Goal: Task Accomplishment & Management: Manage account settings

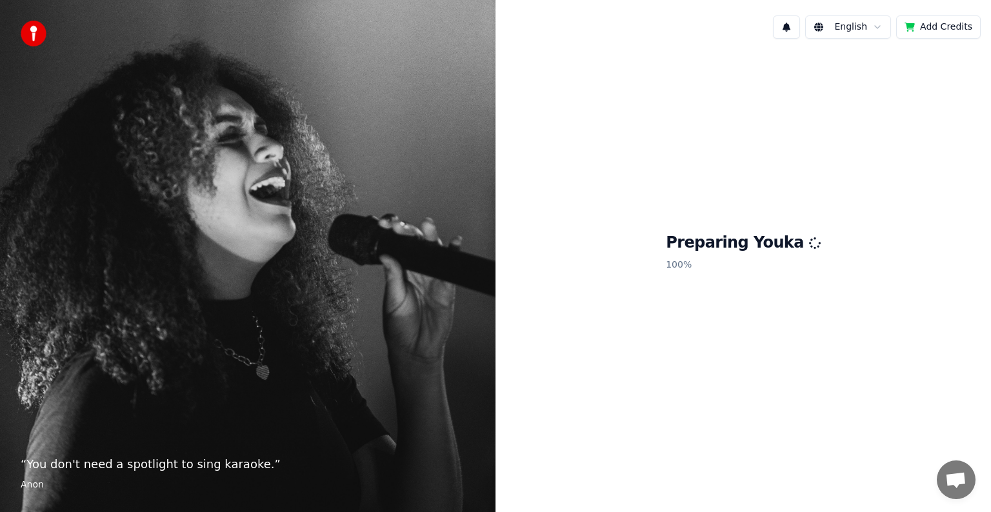
click at [797, 250] on h1 "Preparing Youka" at bounding box center [743, 243] width 155 height 21
click at [785, 259] on p "100 %" at bounding box center [743, 265] width 155 height 23
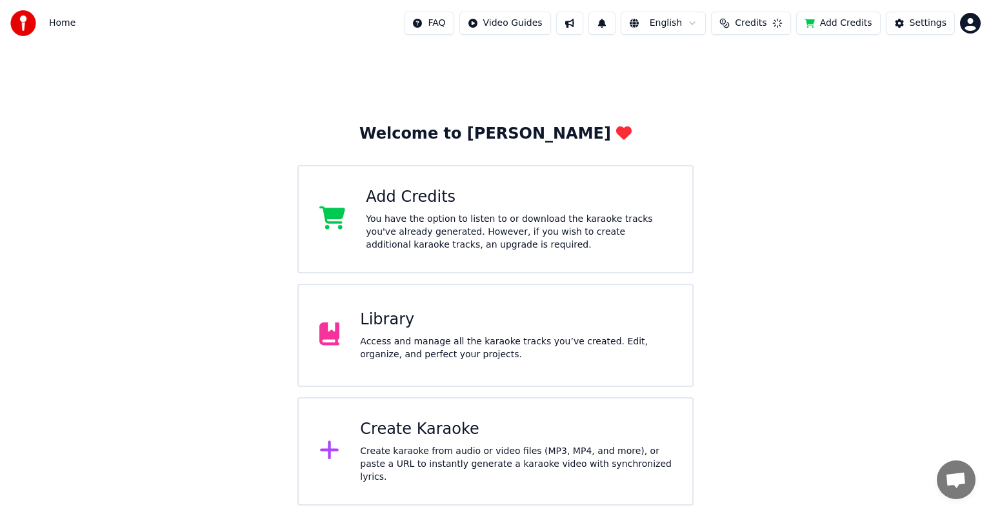
click at [785, 259] on div "Welcome to Youka Add Credits You have the option to listen to or download the k…" at bounding box center [495, 275] width 991 height 459
click at [770, 21] on span "Credits" at bounding box center [754, 23] width 32 height 13
click at [773, 94] on button "Refresh" at bounding box center [761, 96] width 66 height 23
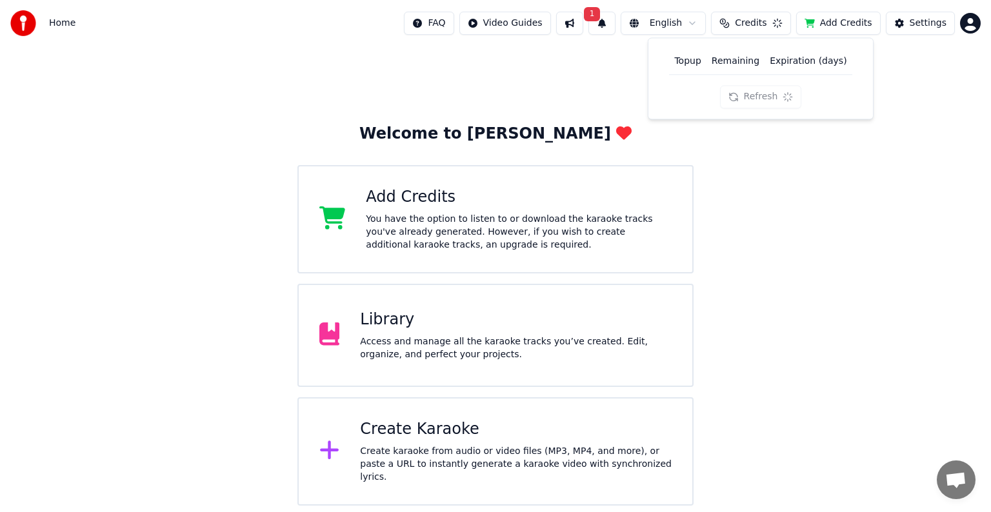
click at [773, 94] on div "Refresh" at bounding box center [761, 96] width 82 height 23
click at [773, 94] on button "Refresh" at bounding box center [761, 96] width 82 height 23
click at [585, 21] on button at bounding box center [571, 23] width 27 height 23
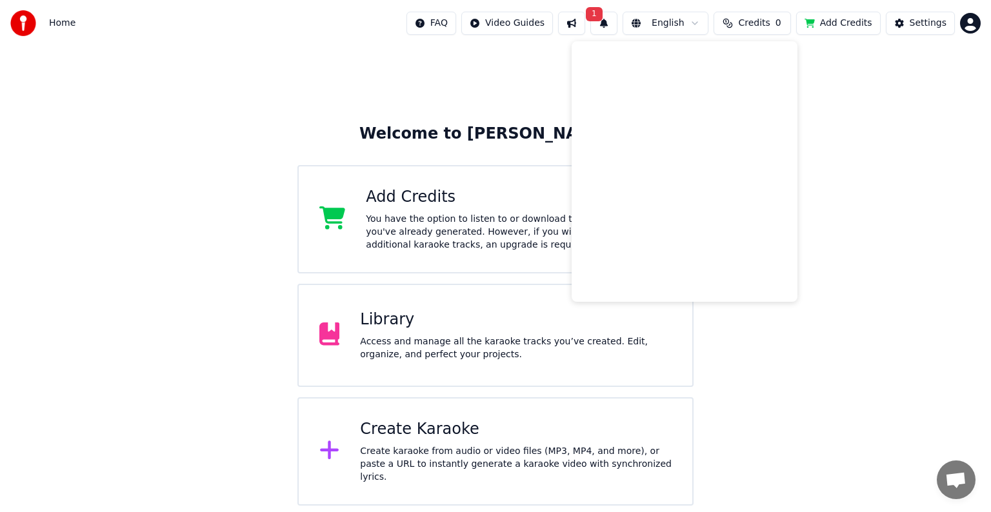
click at [615, 21] on button "1" at bounding box center [603, 23] width 27 height 23
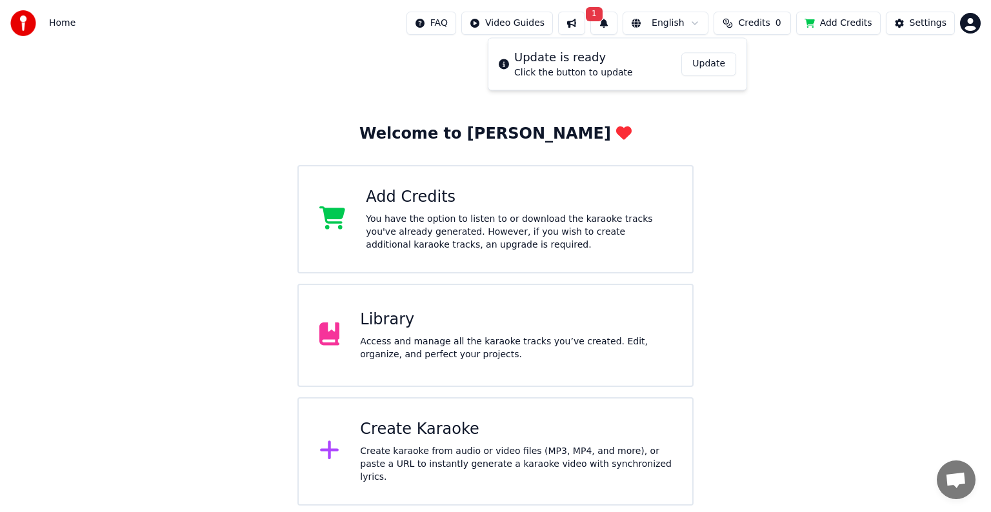
click at [715, 66] on button "Update" at bounding box center [708, 63] width 55 height 23
click at [744, 25] on button "Credits 0" at bounding box center [752, 23] width 77 height 23
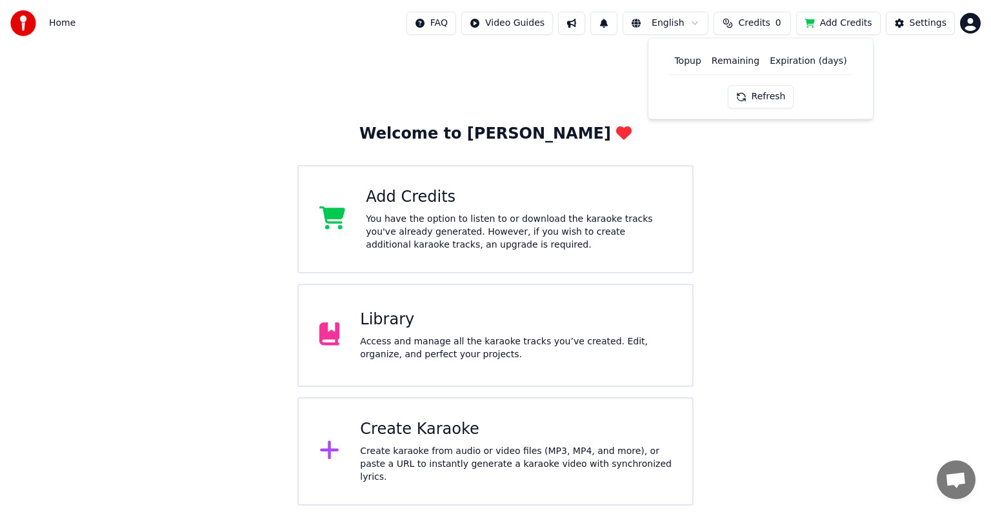
click at [757, 94] on button "Refresh" at bounding box center [761, 96] width 66 height 23
click at [757, 94] on div "Refresh" at bounding box center [761, 96] width 82 height 23
click at [757, 94] on button "Refresh" at bounding box center [761, 96] width 66 height 23
click at [757, 94] on div "Refresh" at bounding box center [761, 96] width 82 height 23
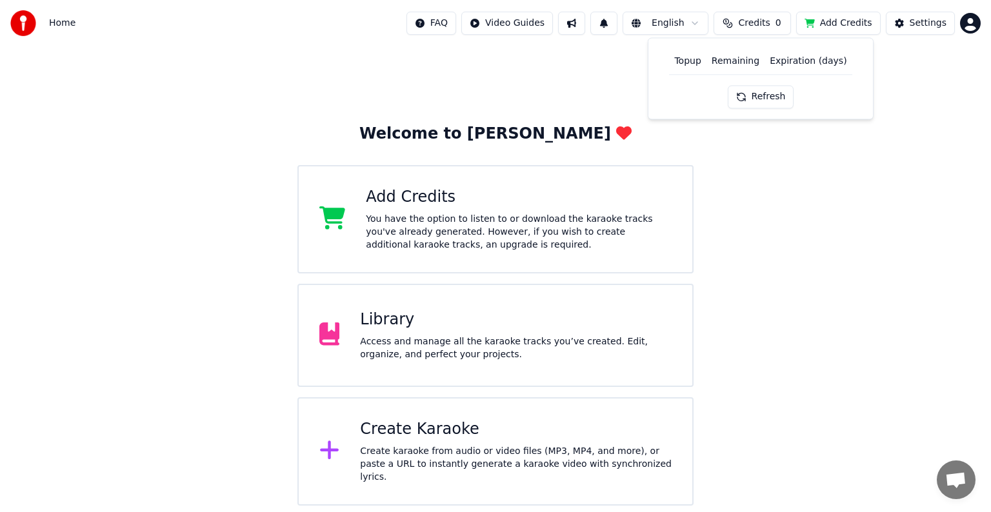
click at [880, 83] on div "Welcome to Youka Add Credits You have the option to listen to or download the k…" at bounding box center [495, 275] width 991 height 459
